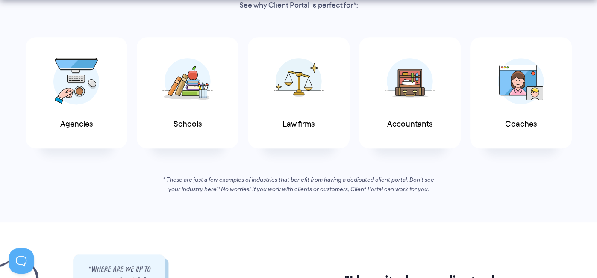
scroll to position [574, 0]
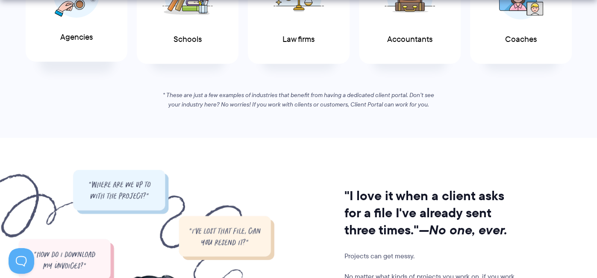
click at [105, 38] on div "Agencies" at bounding box center [77, 6] width 102 height 112
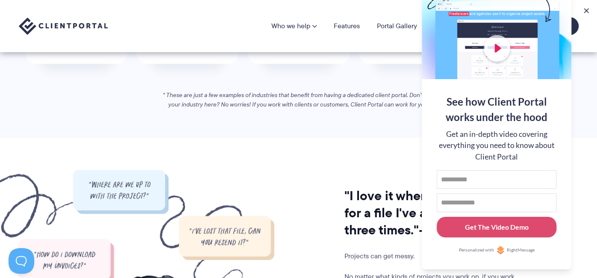
scroll to position [478, 0]
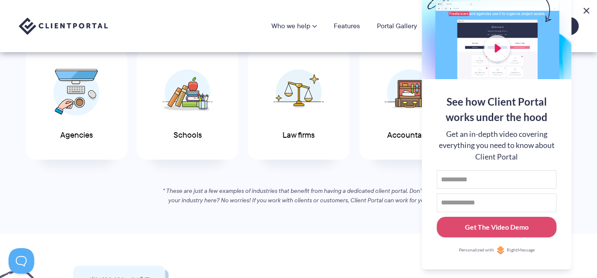
click at [584, 15] on button at bounding box center [586, 11] width 10 height 10
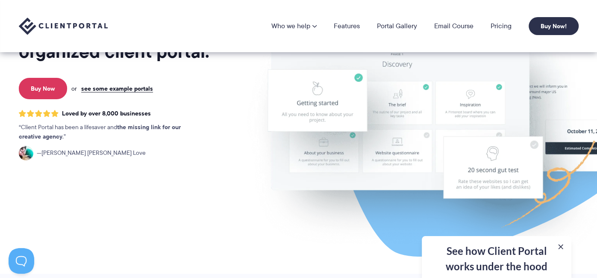
scroll to position [0, 0]
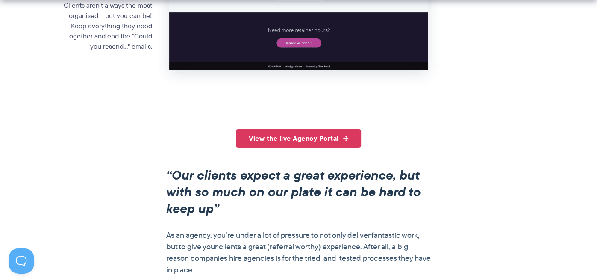
scroll to position [622, 0]
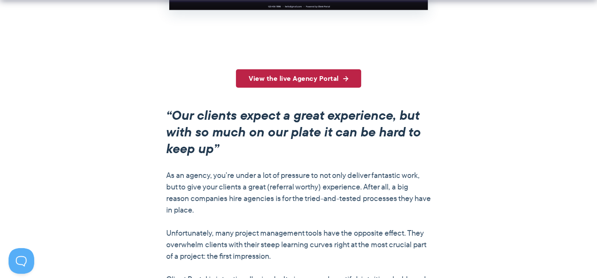
click at [281, 73] on link "View the live Agency Portal" at bounding box center [298, 78] width 125 height 18
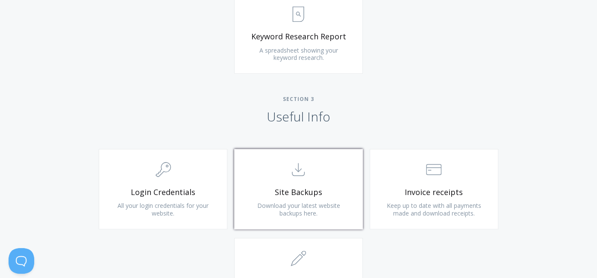
scroll to position [814, 0]
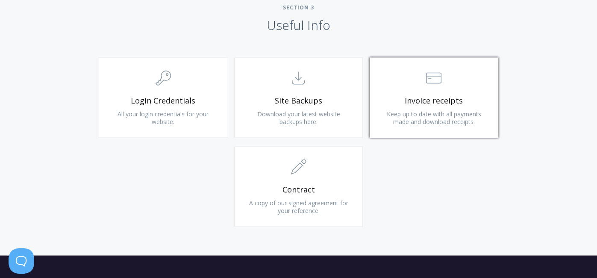
click at [415, 91] on link ".st0{fill:none;stroke:#000000;stroke-width:2;stroke-miterlimit:10;} Financial I…" at bounding box center [434, 97] width 129 height 80
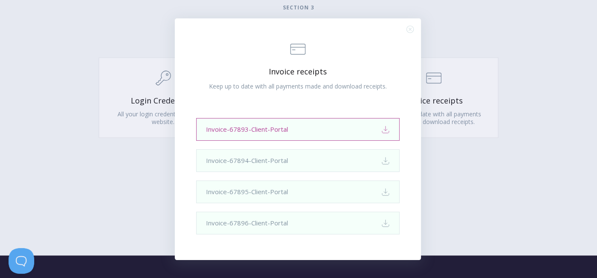
click at [370, 135] on link "Invoice-67893-Client-Portal Download" at bounding box center [297, 129] width 203 height 23
click at [410, 30] on icon ".st0{fill:none;stroke:#000000;stroke-width:2;stroke-miterlimit:10;} Close" at bounding box center [409, 29] width 7 height 7
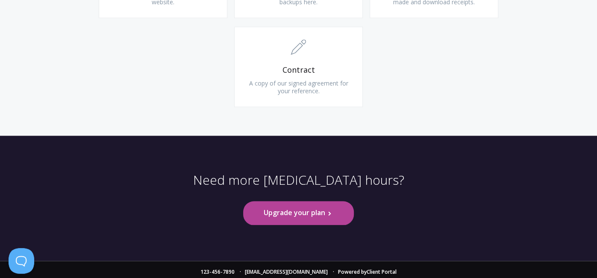
scroll to position [937, 0]
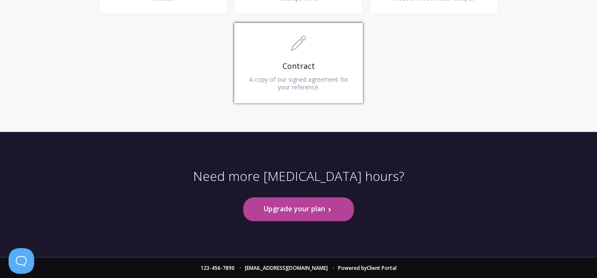
click at [321, 81] on span "A copy of our signed agreement for your reference." at bounding box center [298, 83] width 99 height 16
